Goal: Transaction & Acquisition: Purchase product/service

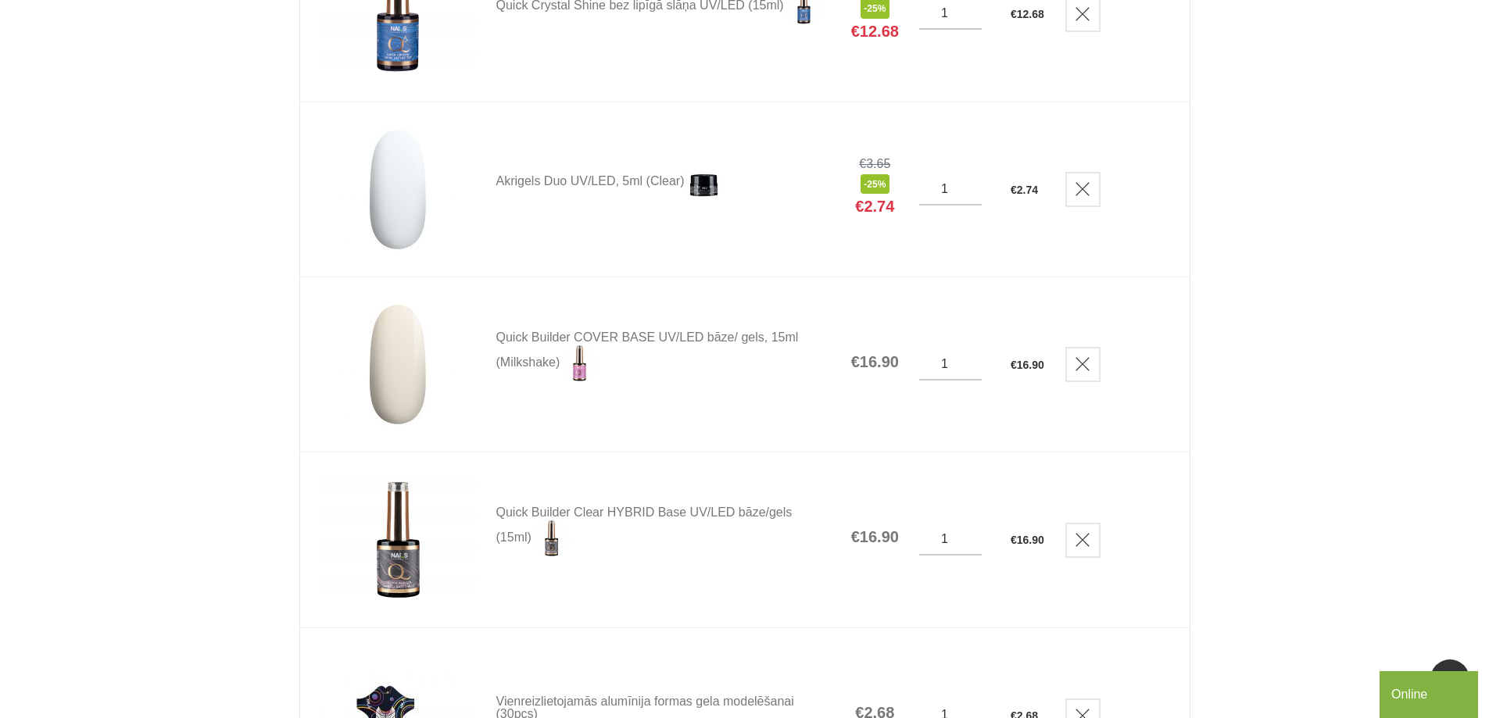
scroll to position [1151, 0]
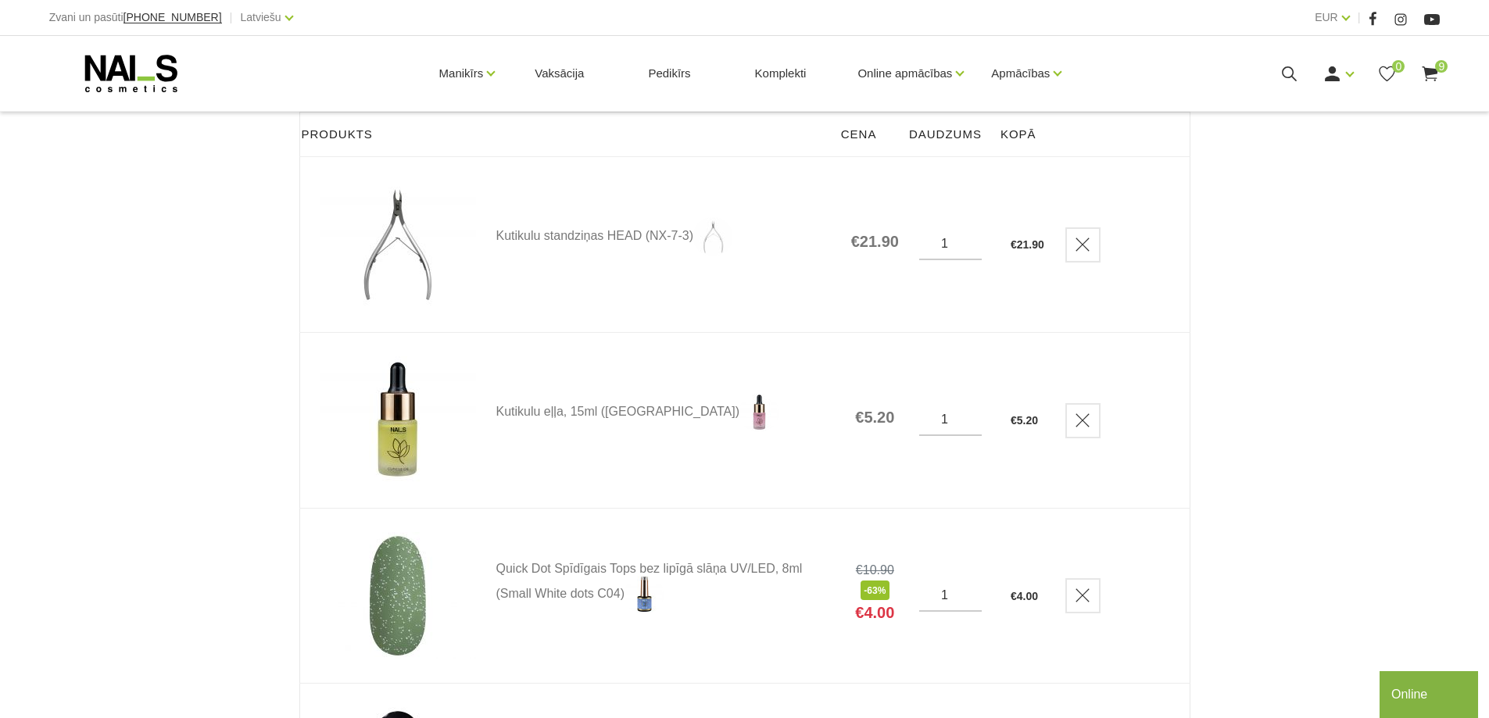
scroll to position [220, 0]
click at [429, 234] on img at bounding box center [398, 244] width 156 height 128
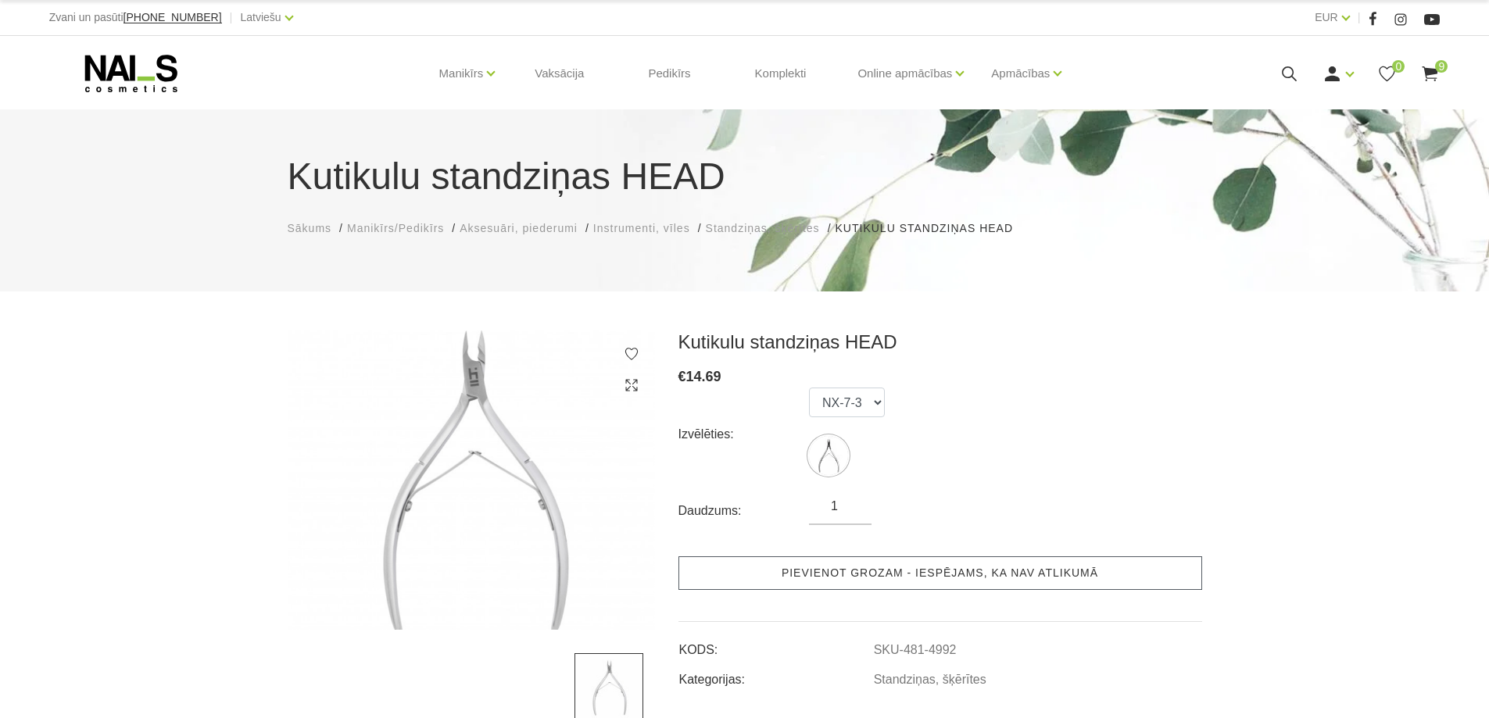
click at [837, 568] on link "Pievienot grozam - iespējams, ka nav atlikumā" at bounding box center [940, 574] width 524 height 34
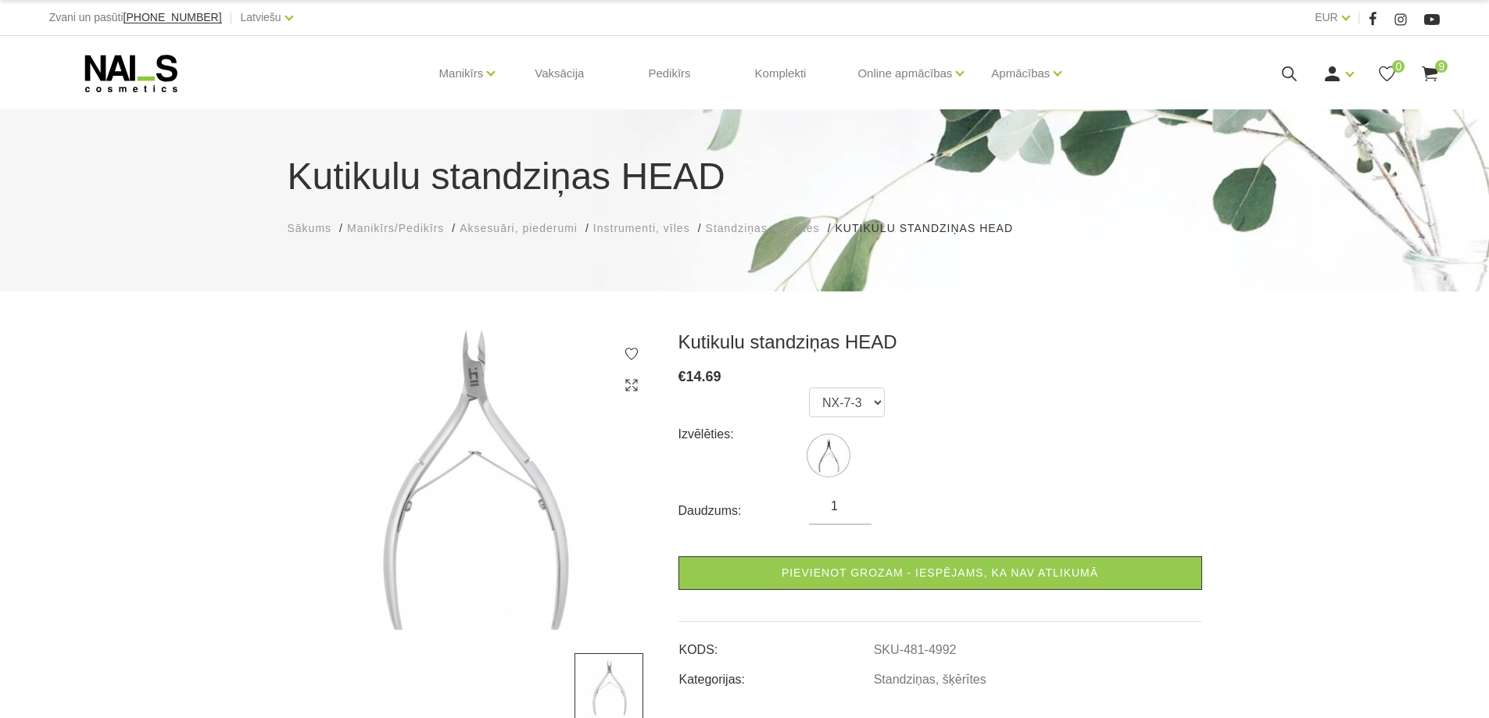
click at [1433, 71] on use at bounding box center [1431, 73] width 16 height 15
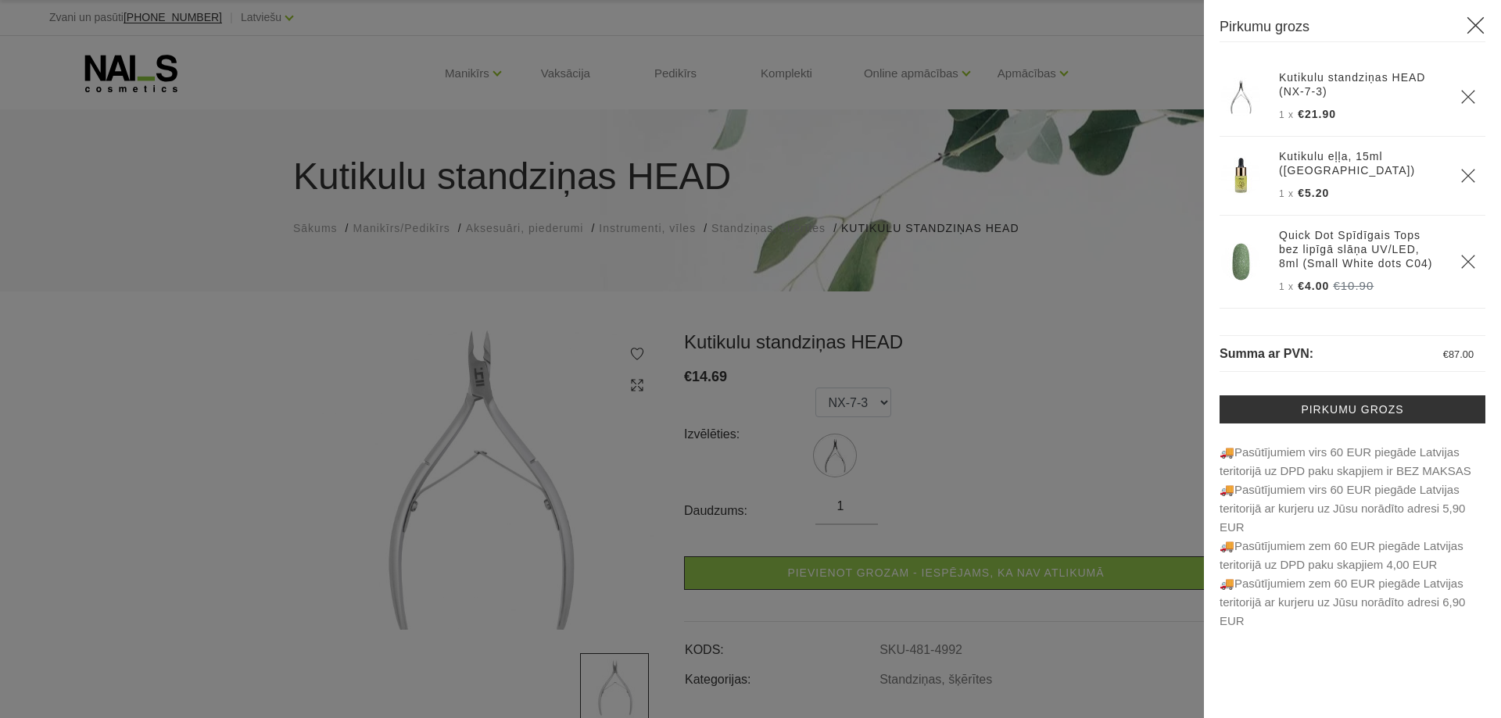
click at [1460, 102] on icon "Delete" at bounding box center [1468, 97] width 16 height 16
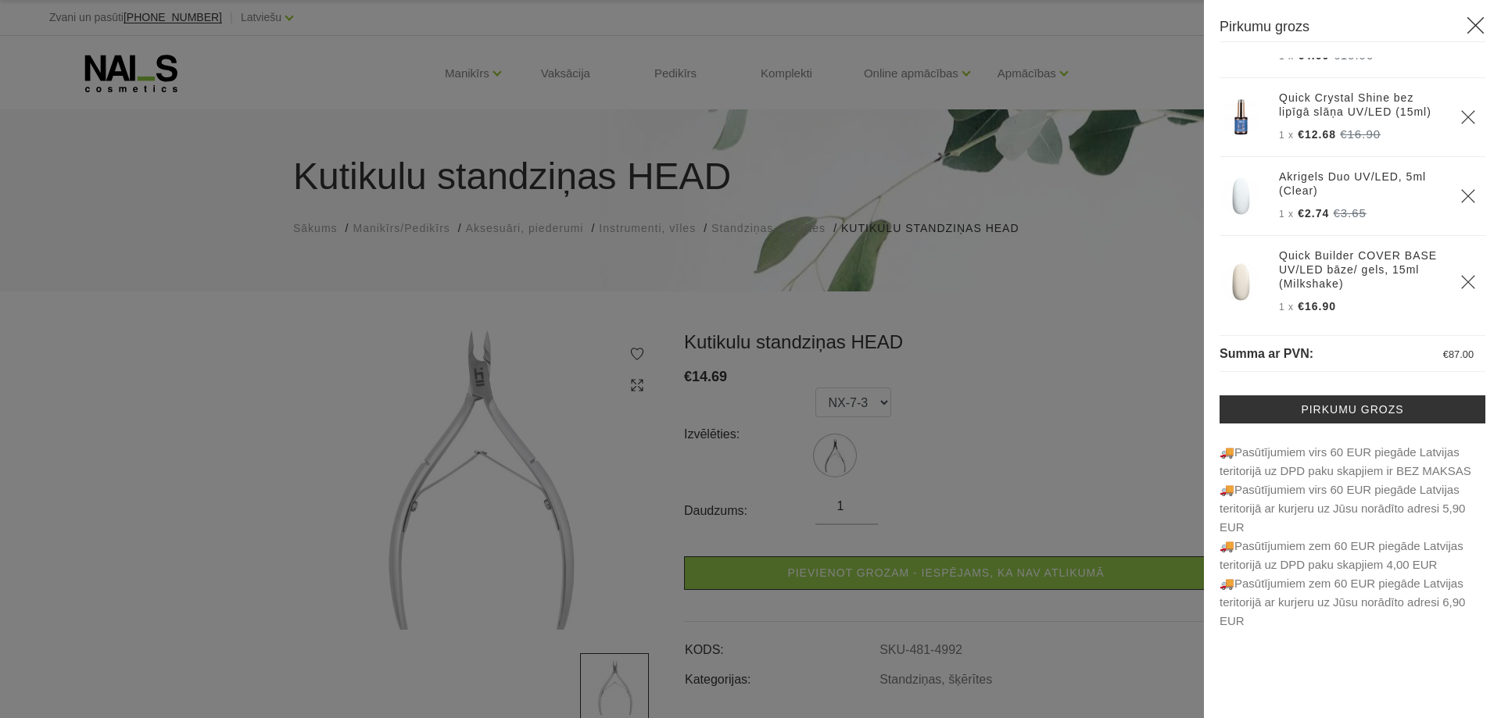
scroll to position [242, 0]
click at [1117, 278] on div at bounding box center [750, 359] width 1501 height 718
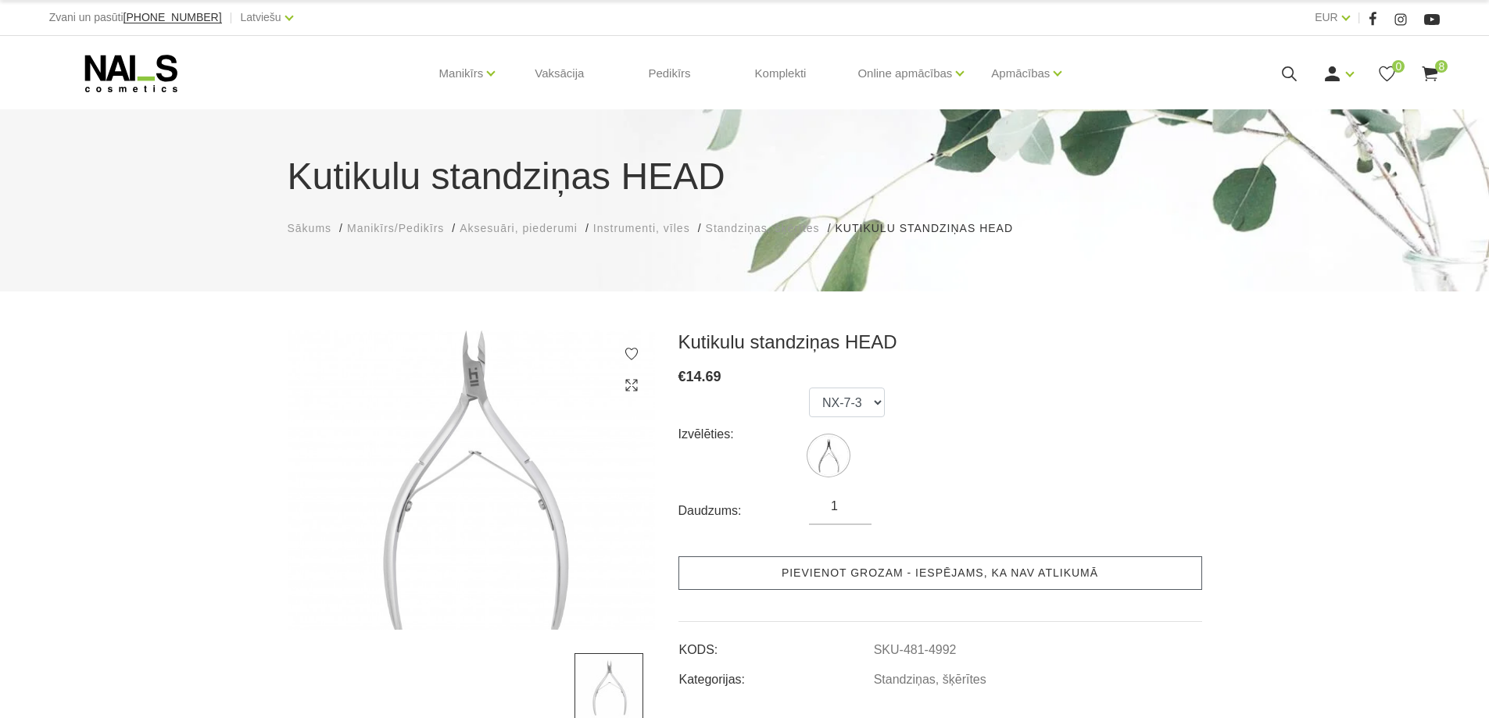
click at [979, 565] on link "Pievienot grozam - iespējams, ka nav atlikumā" at bounding box center [940, 574] width 524 height 34
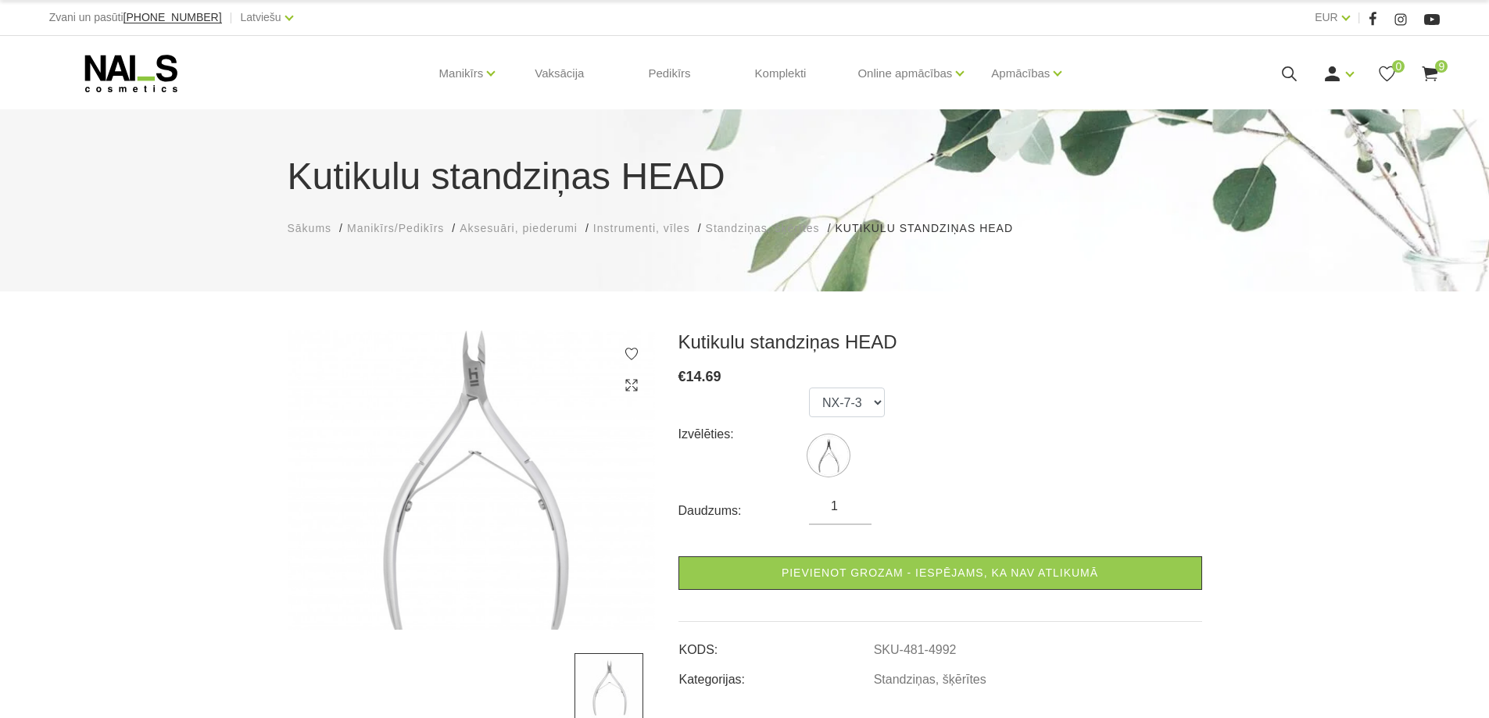
click at [1430, 72] on use at bounding box center [1431, 73] width 16 height 15
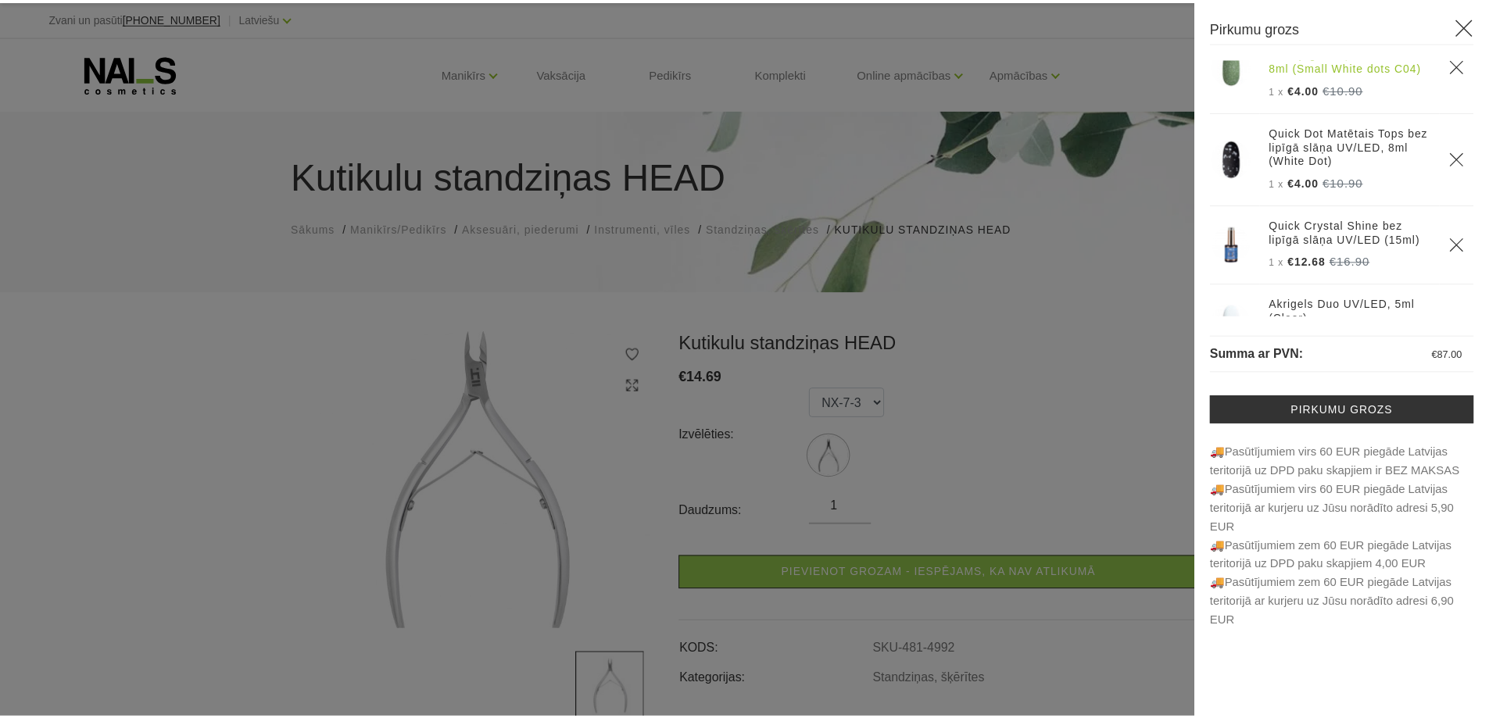
scroll to position [0, 0]
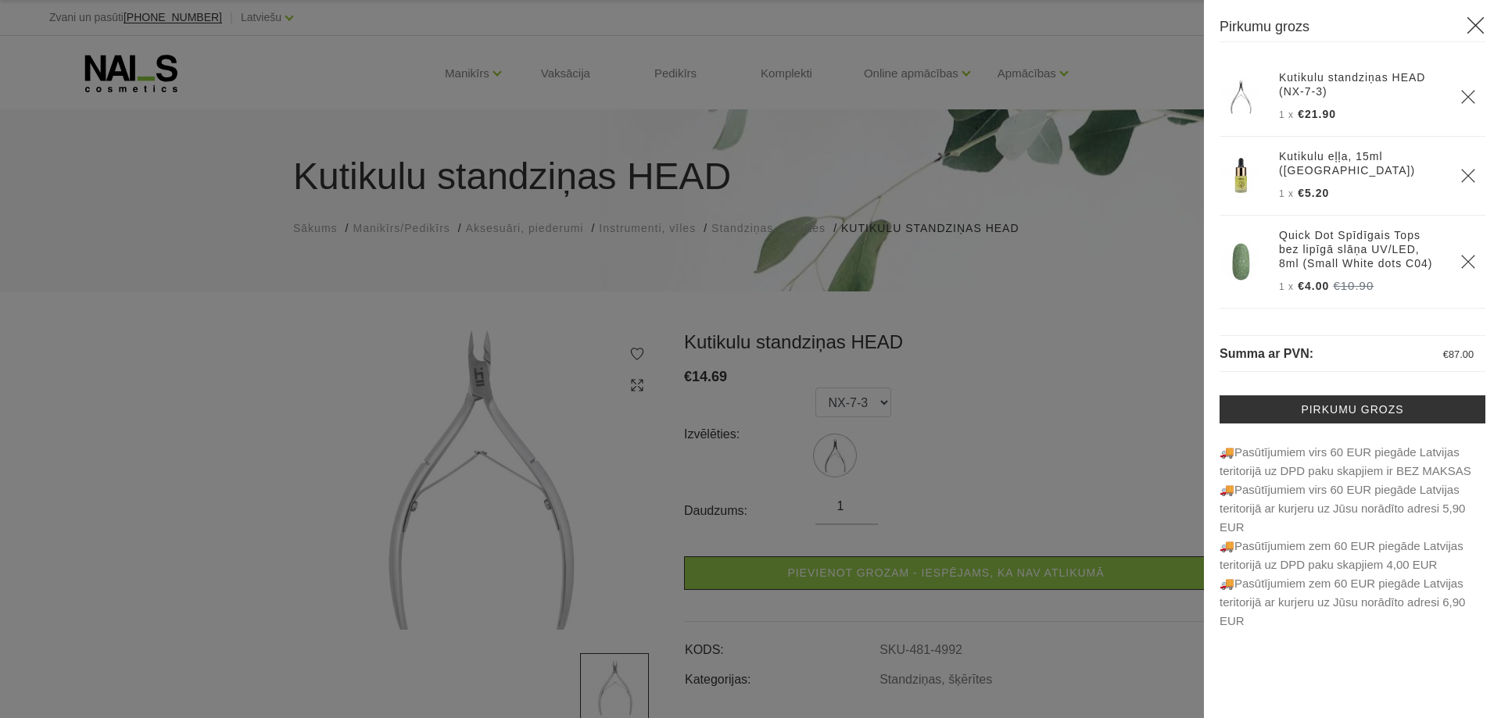
click at [1080, 234] on div at bounding box center [750, 359] width 1501 height 718
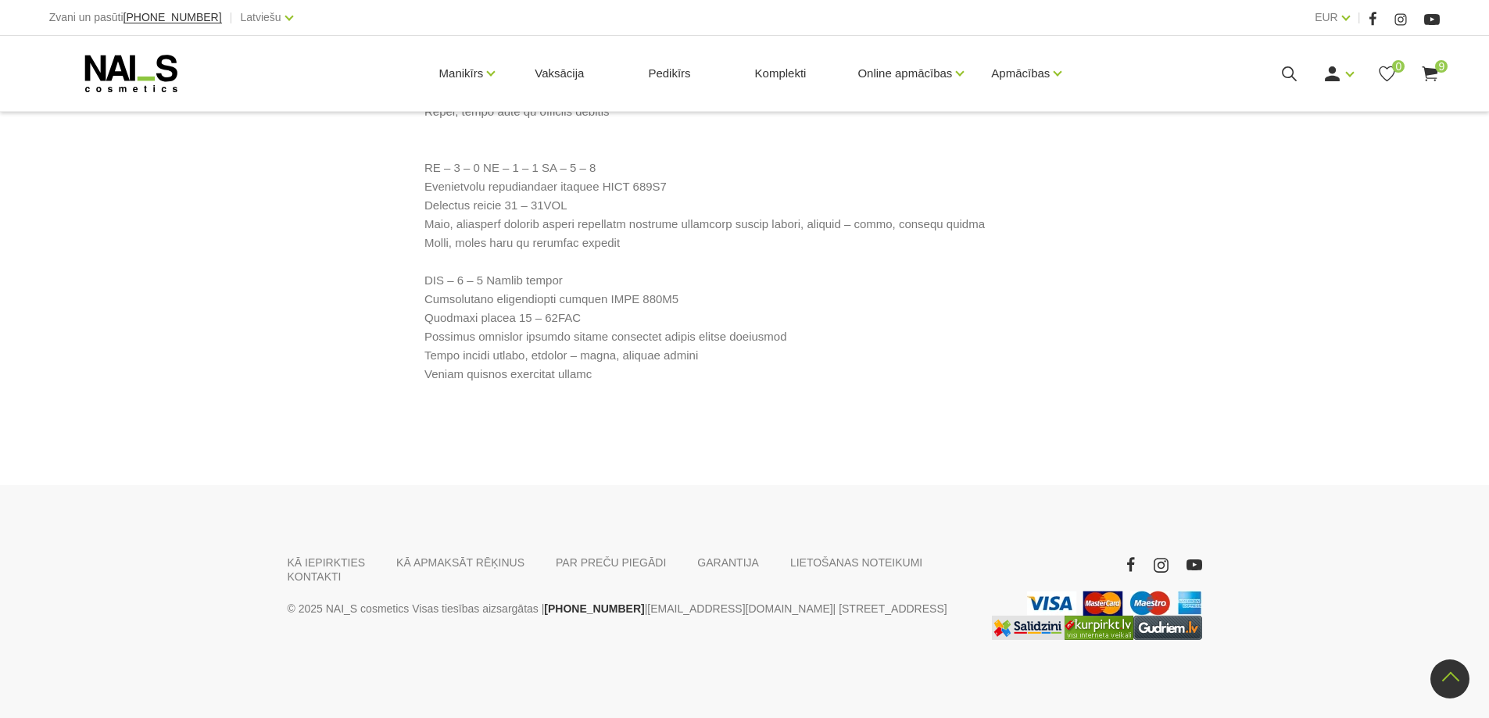
scroll to position [1160, 0]
click at [724, 600] on link "[EMAIL_ADDRESS][DOMAIN_NAME]" at bounding box center [739, 609] width 185 height 19
drag, startPoint x: 620, startPoint y: 592, endPoint x: 744, endPoint y: 593, distance: 124.3
click at [744, 600] on p "© 2025 NAI_S cosmetics Visas tiesības aizsargātas | +37120446646 | veikals@nais…" at bounding box center [628, 609] width 680 height 19
copy p "[EMAIL_ADDRESS][DOMAIN_NAME]"
